Goal: Task Accomplishment & Management: Manage account settings

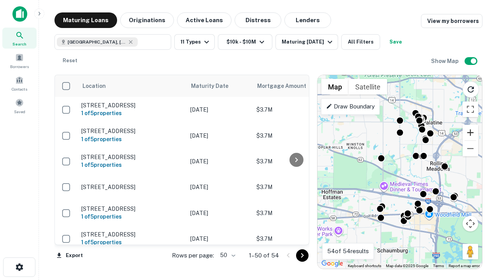
click at [470, 133] on button "Zoom in" at bounding box center [470, 133] width 16 height 16
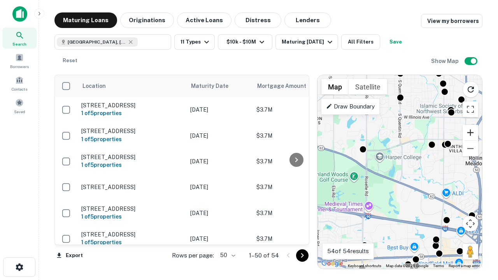
click at [470, 133] on button "Zoom in" at bounding box center [470, 133] width 16 height 16
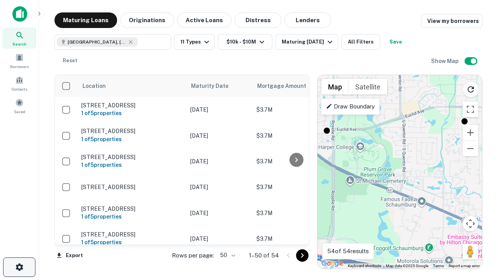
click at [19, 267] on icon "button" at bounding box center [19, 267] width 9 height 9
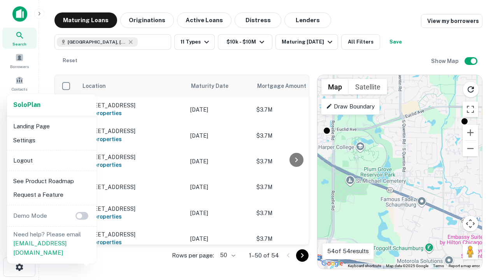
click at [51, 160] on li "Logout" at bounding box center [51, 161] width 83 height 14
